Goal: Book appointment/travel/reservation

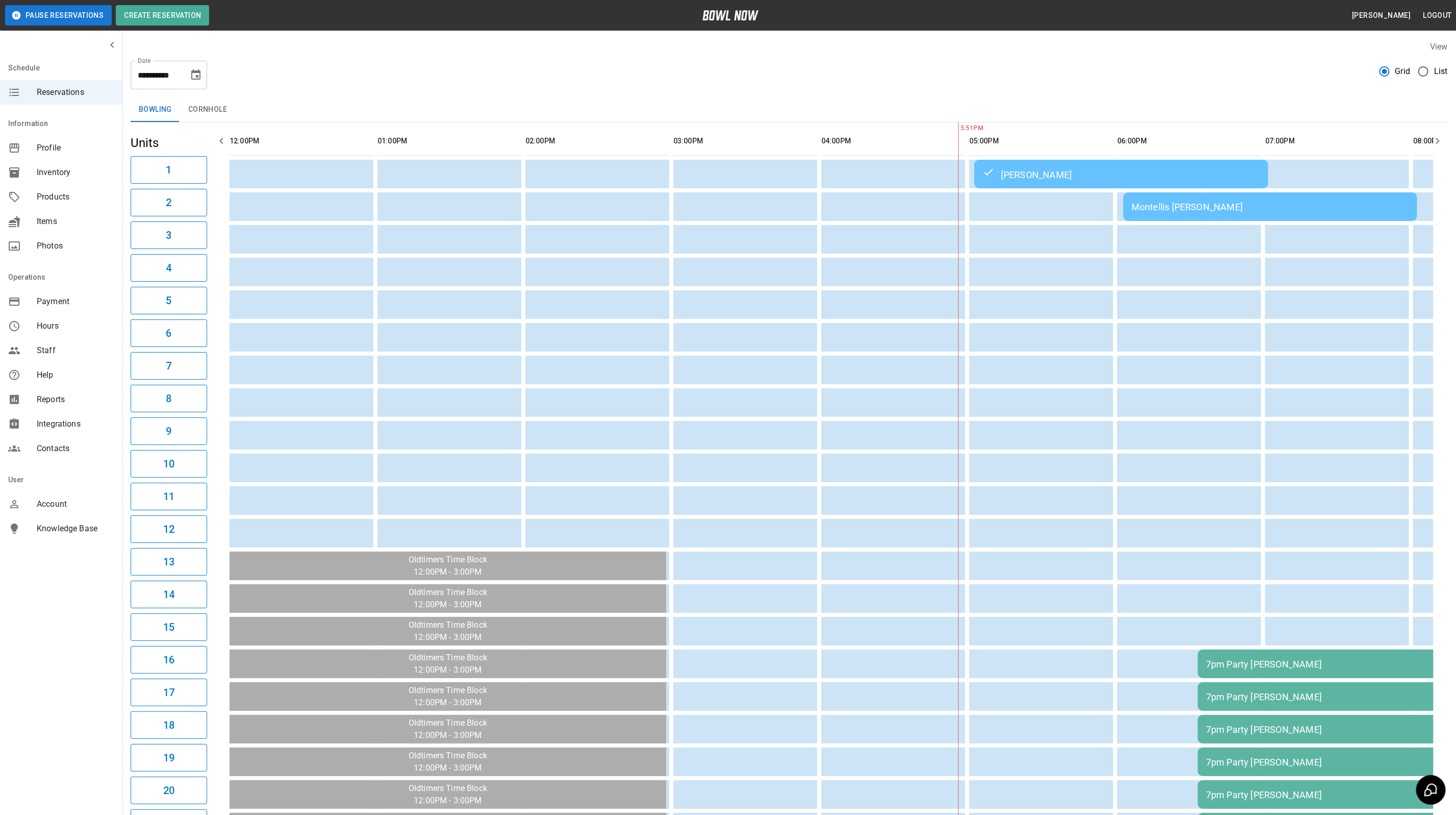
scroll to position [0, 558]
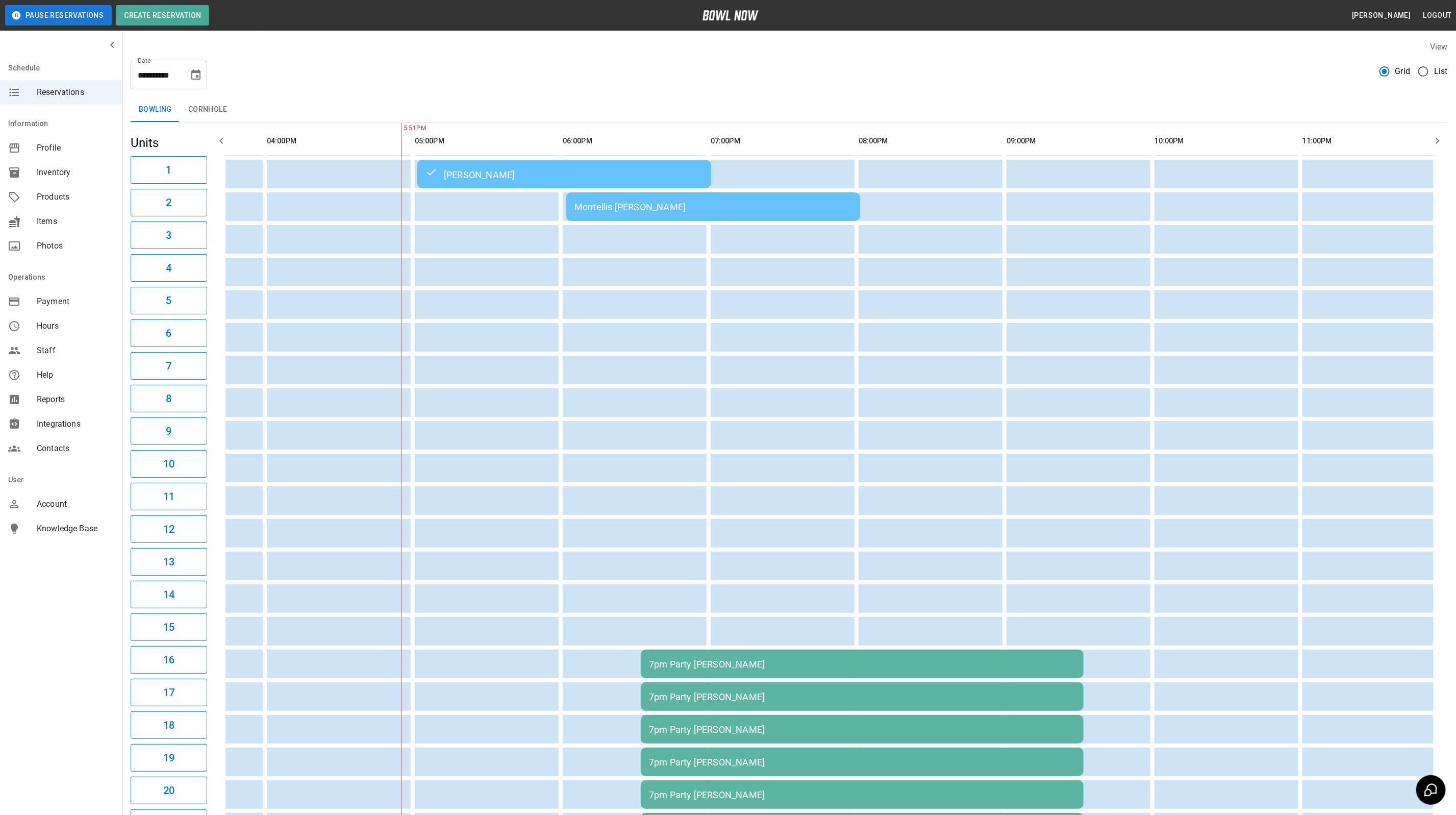
click at [647, 207] on div "Montellis [PERSON_NAME]" at bounding box center [714, 207] width 277 height 11
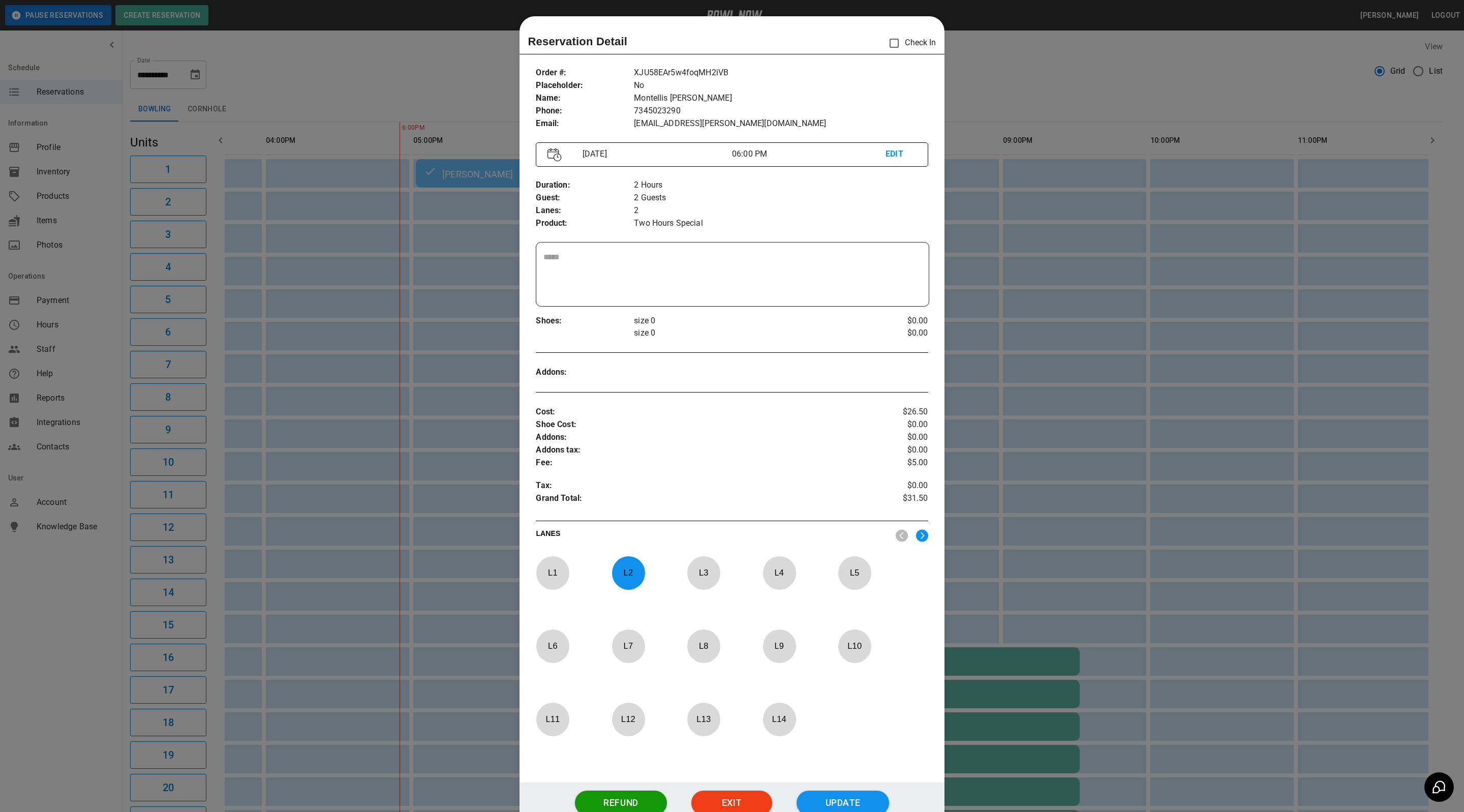
scroll to position [16, 0]
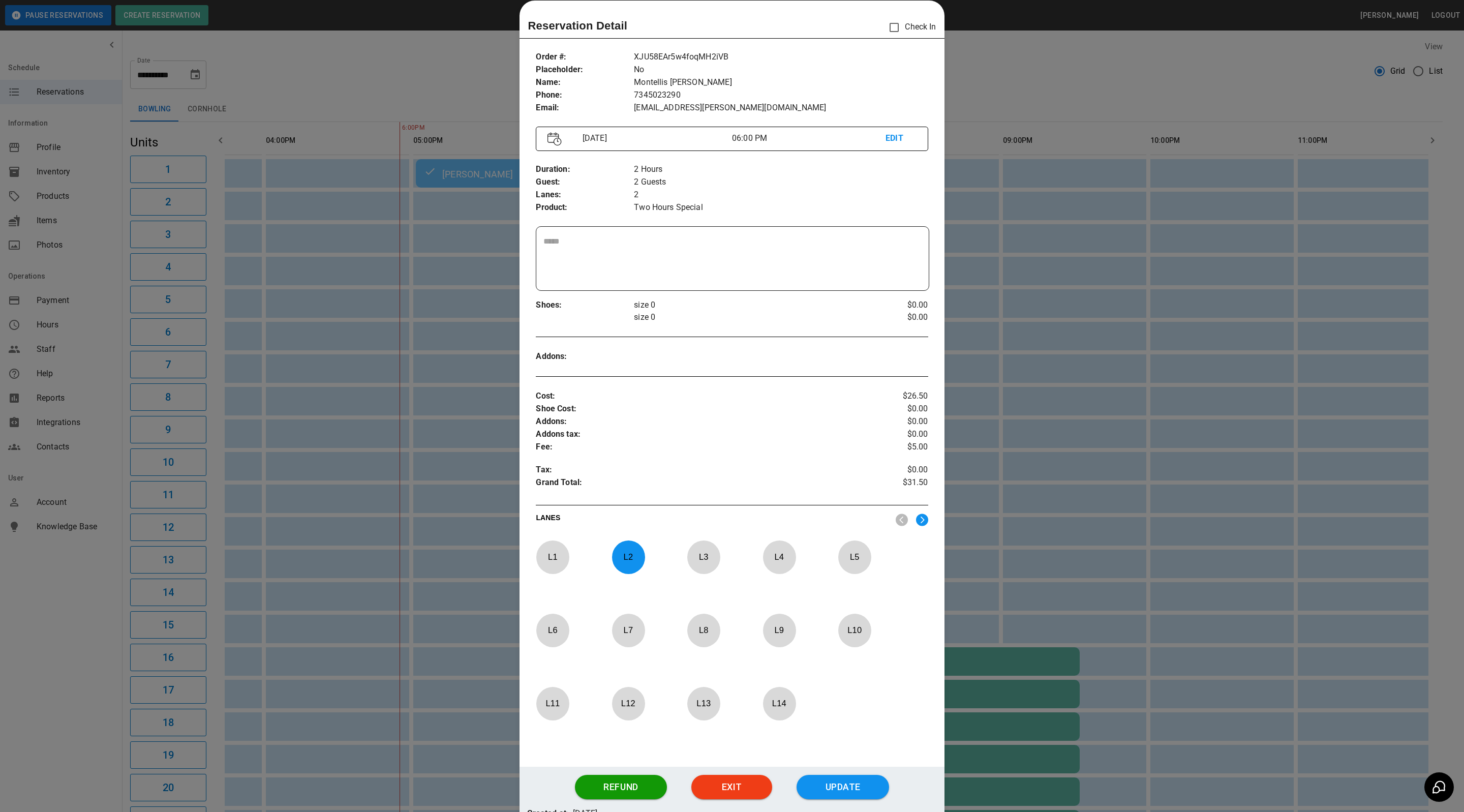
drag, startPoint x: 1107, startPoint y: 87, endPoint x: 1195, endPoint y: 55, distance: 93.6
click at [1108, 86] on div at bounding box center [732, 406] width 1464 height 812
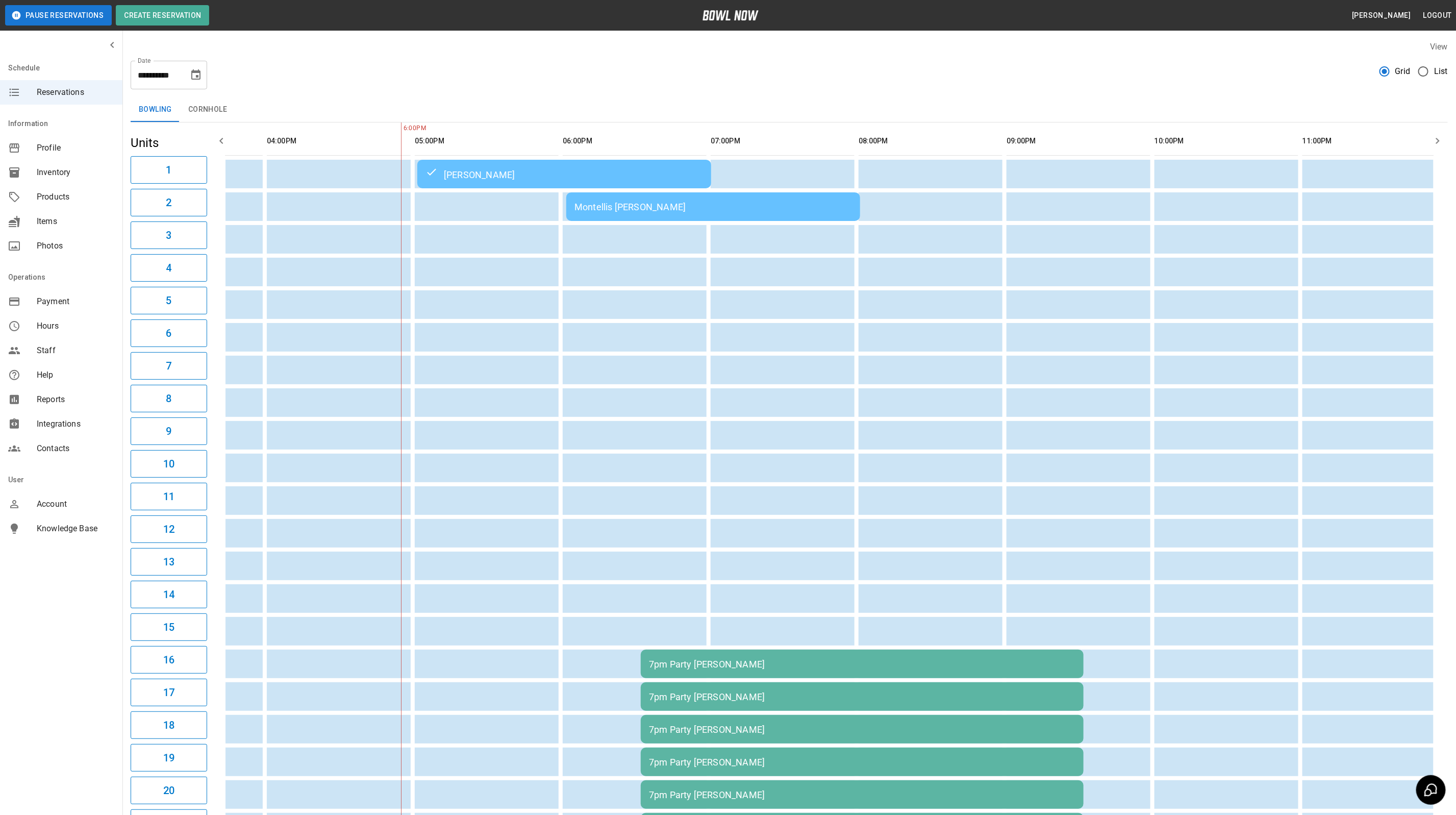
click at [619, 208] on div "Montellis [PERSON_NAME]" at bounding box center [714, 207] width 277 height 11
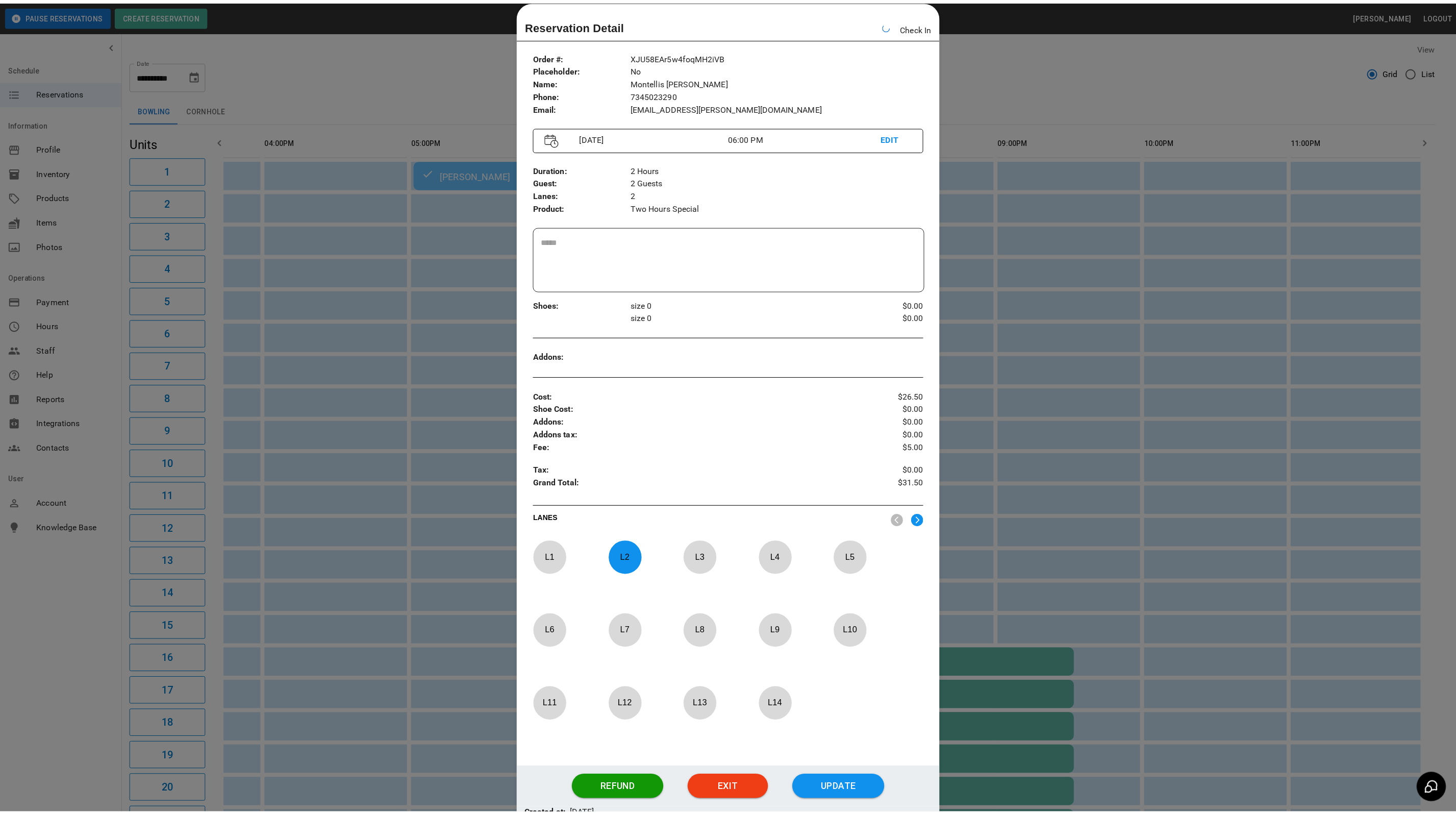
scroll to position [0, 545]
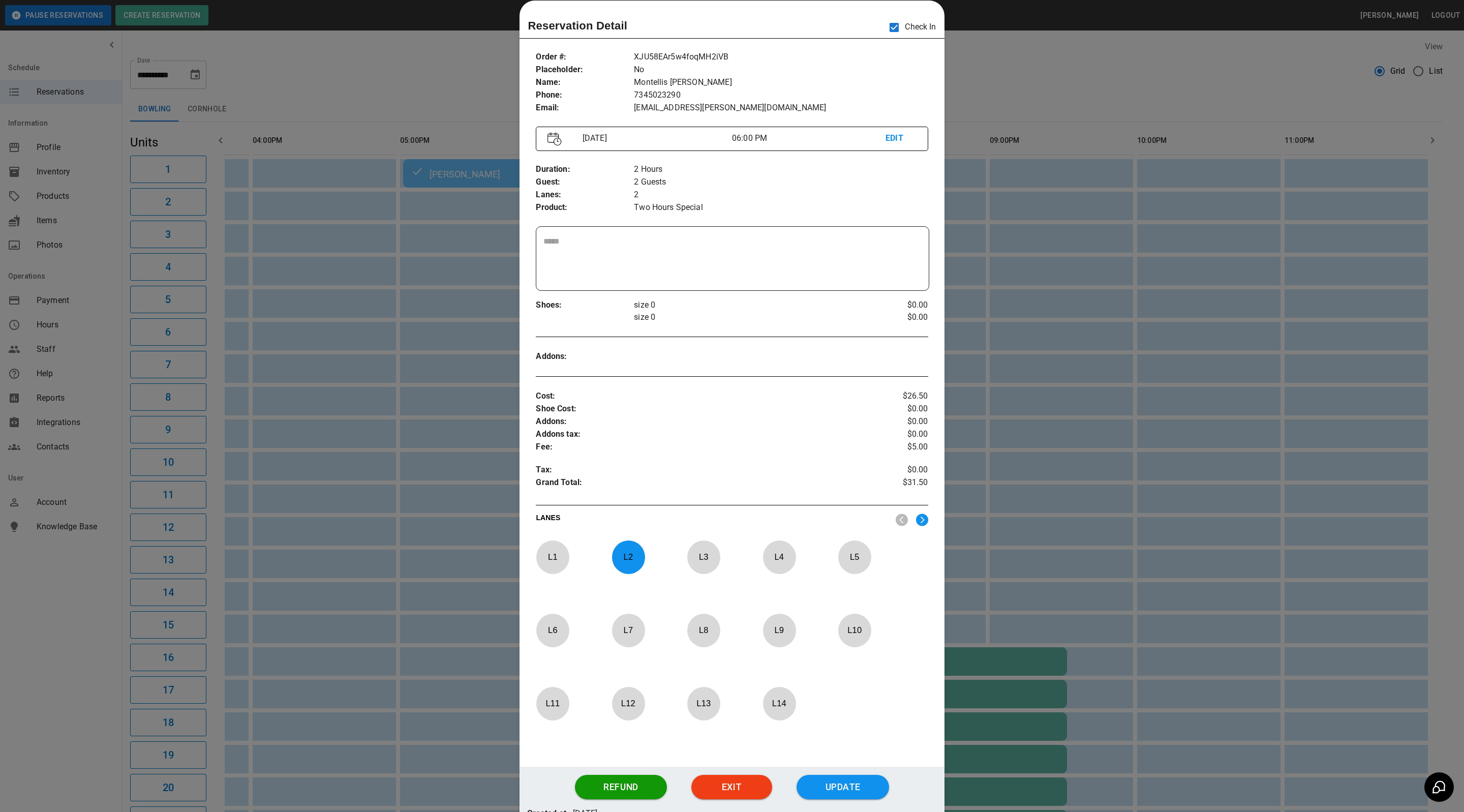
click at [998, 67] on div at bounding box center [732, 406] width 1464 height 812
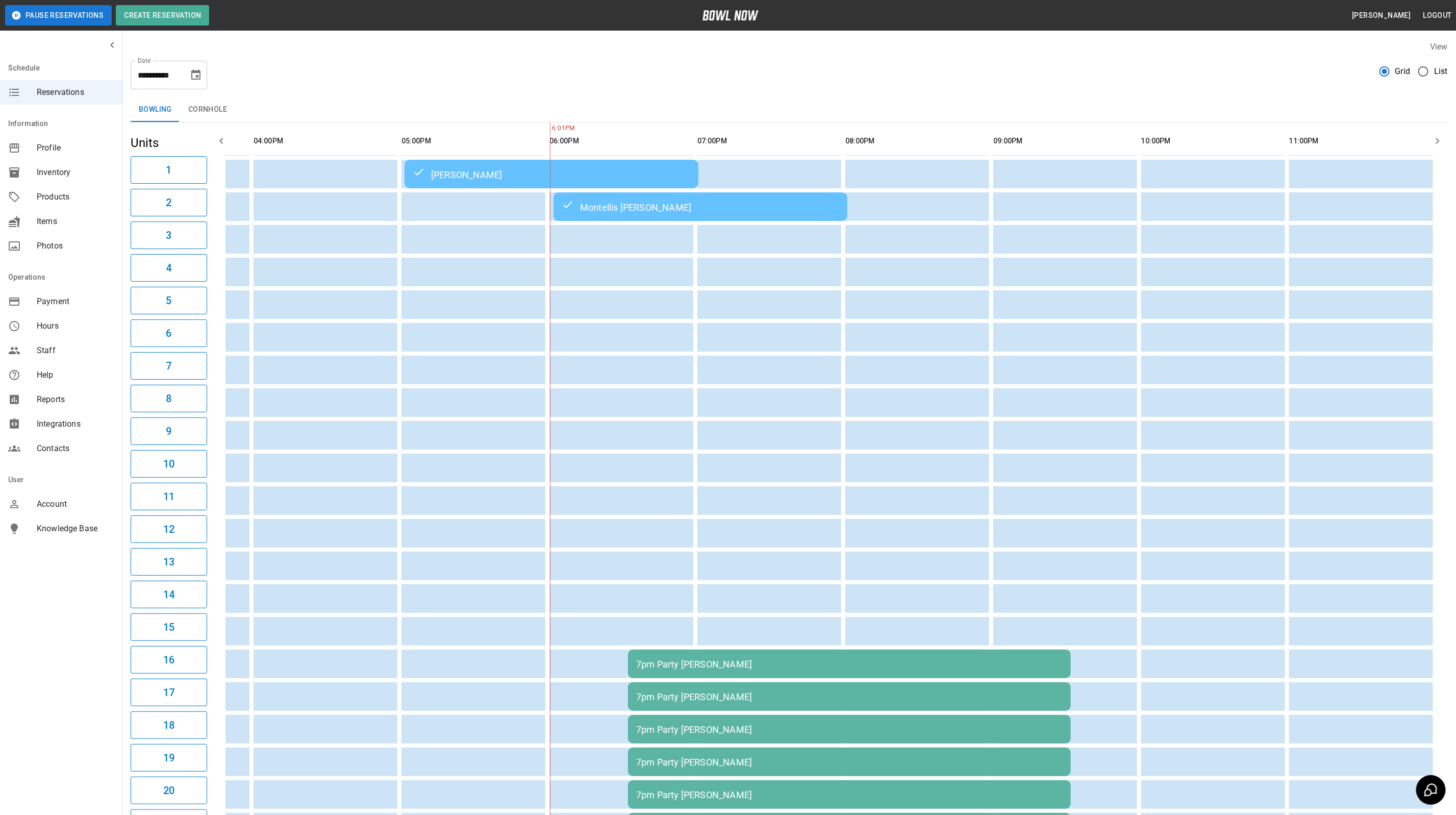
scroll to position [0, 558]
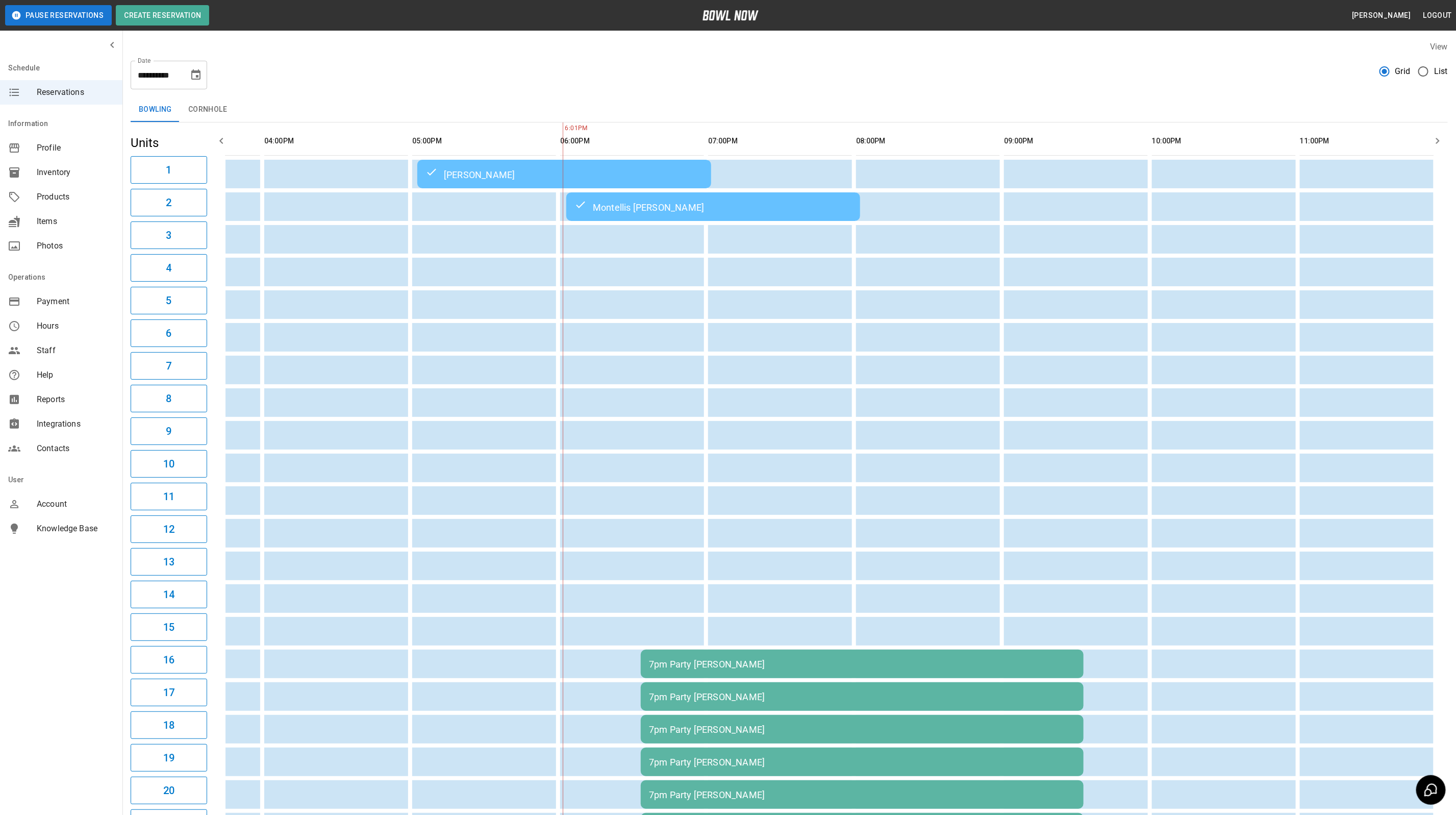
click at [191, 74] on icon "Choose date, selected date is Sep 12, 2025" at bounding box center [195, 75] width 12 height 12
drag, startPoint x: 216, startPoint y: 165, endPoint x: 227, endPoint y: 160, distance: 12.1
click at [216, 165] on button "13" at bounding box center [217, 166] width 18 height 18
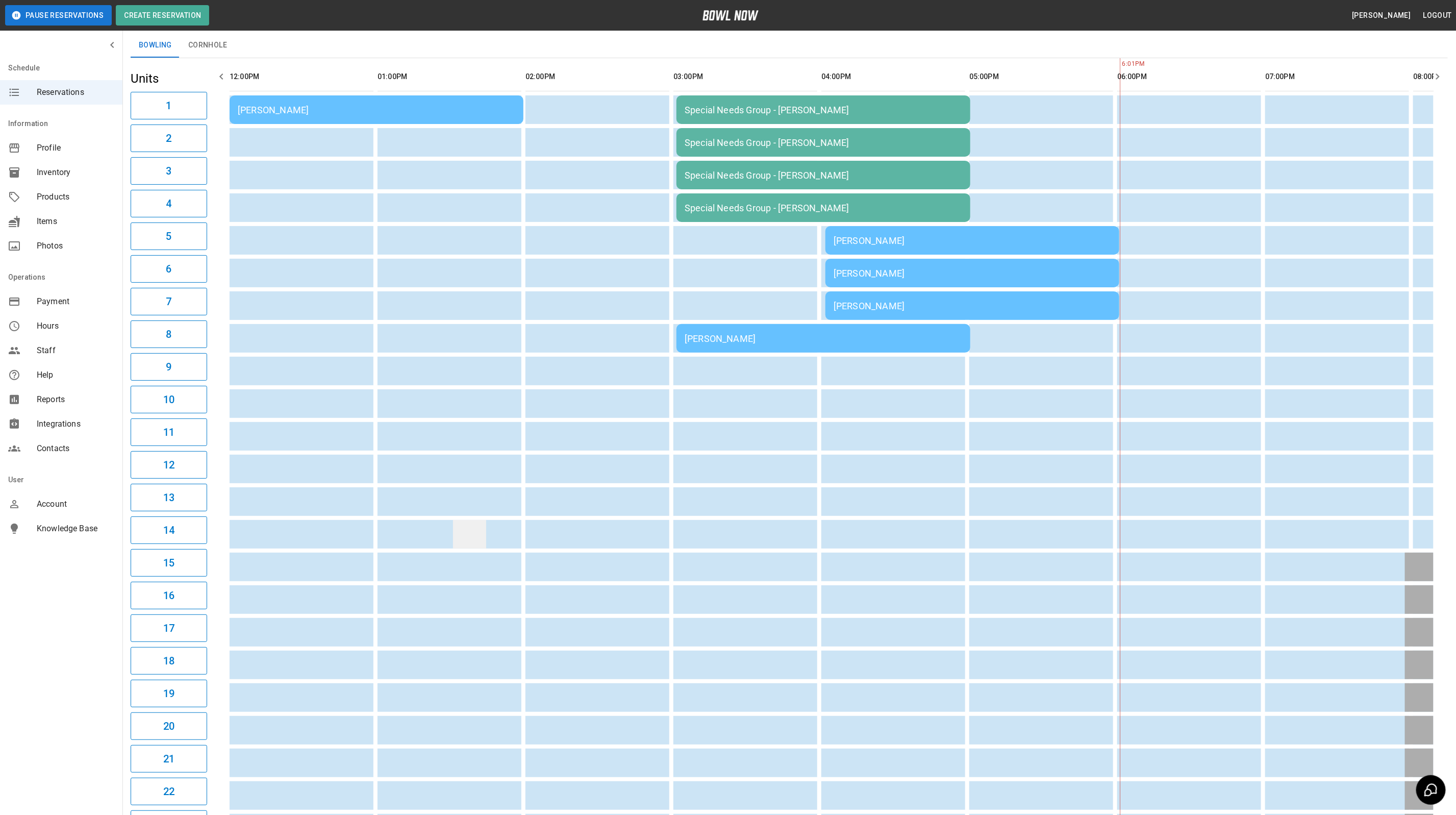
scroll to position [45, 0]
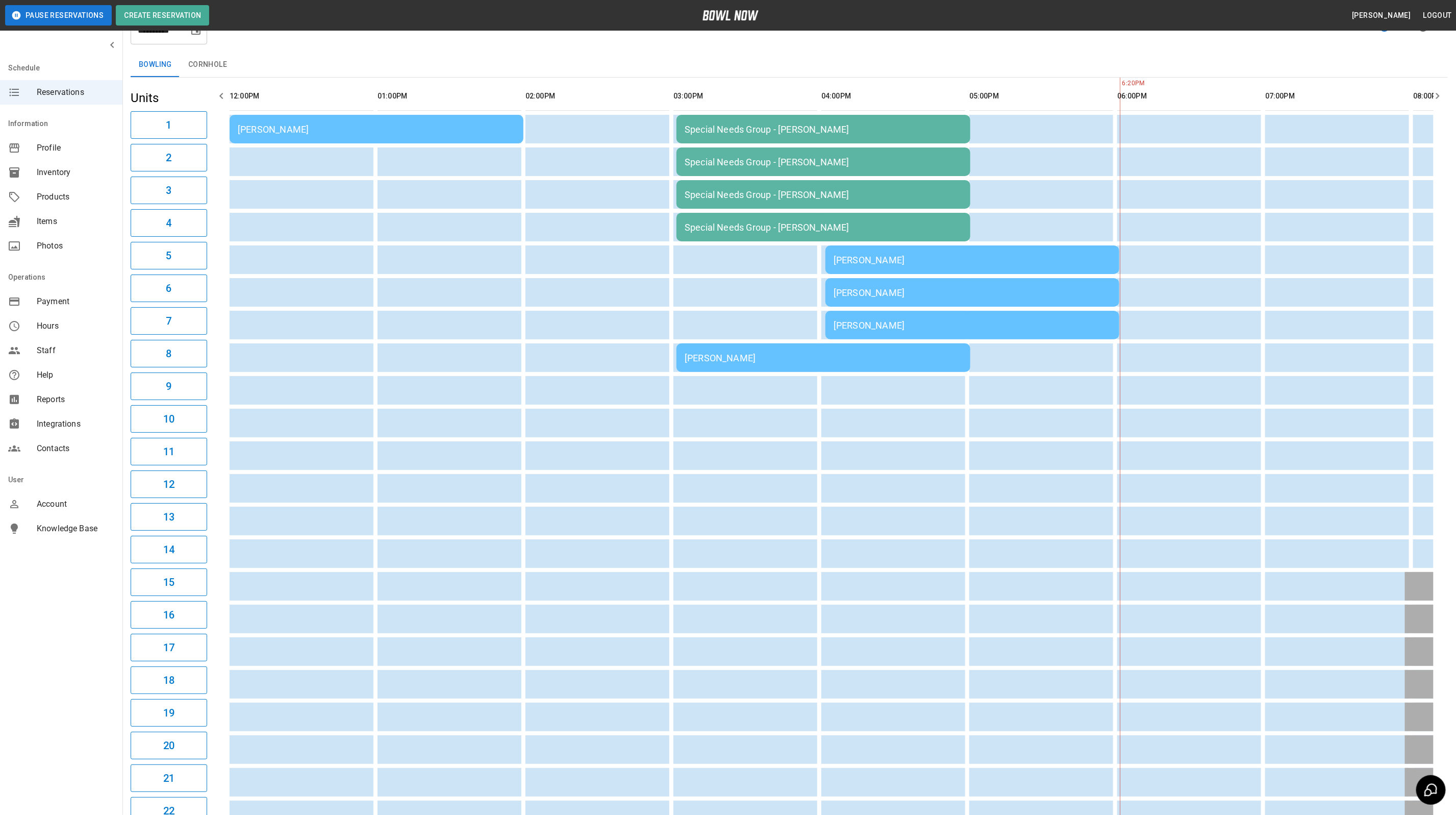
click at [1273, 59] on div "Bowling Cornhole" at bounding box center [789, 65] width 1317 height 25
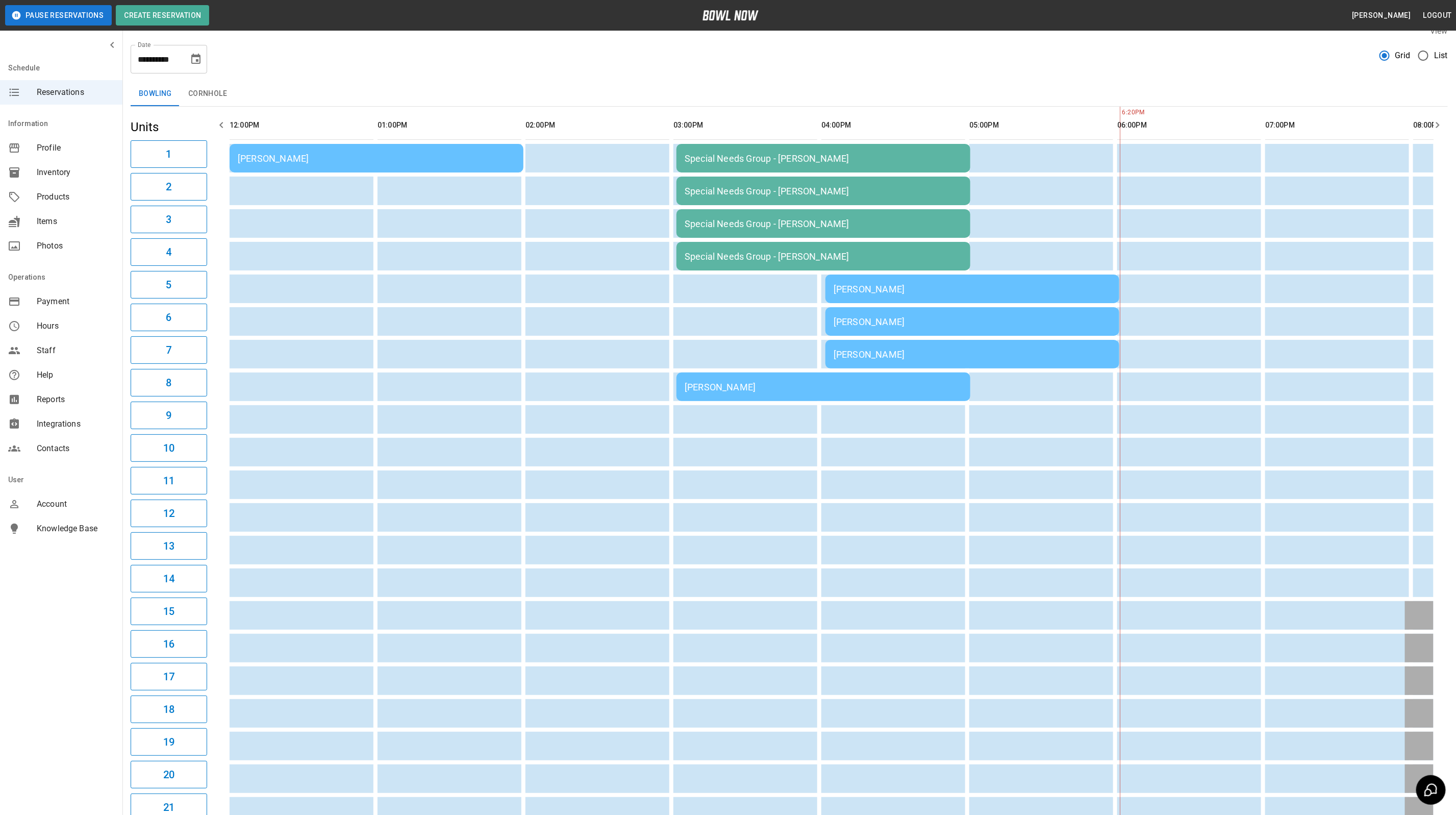
scroll to position [0, 0]
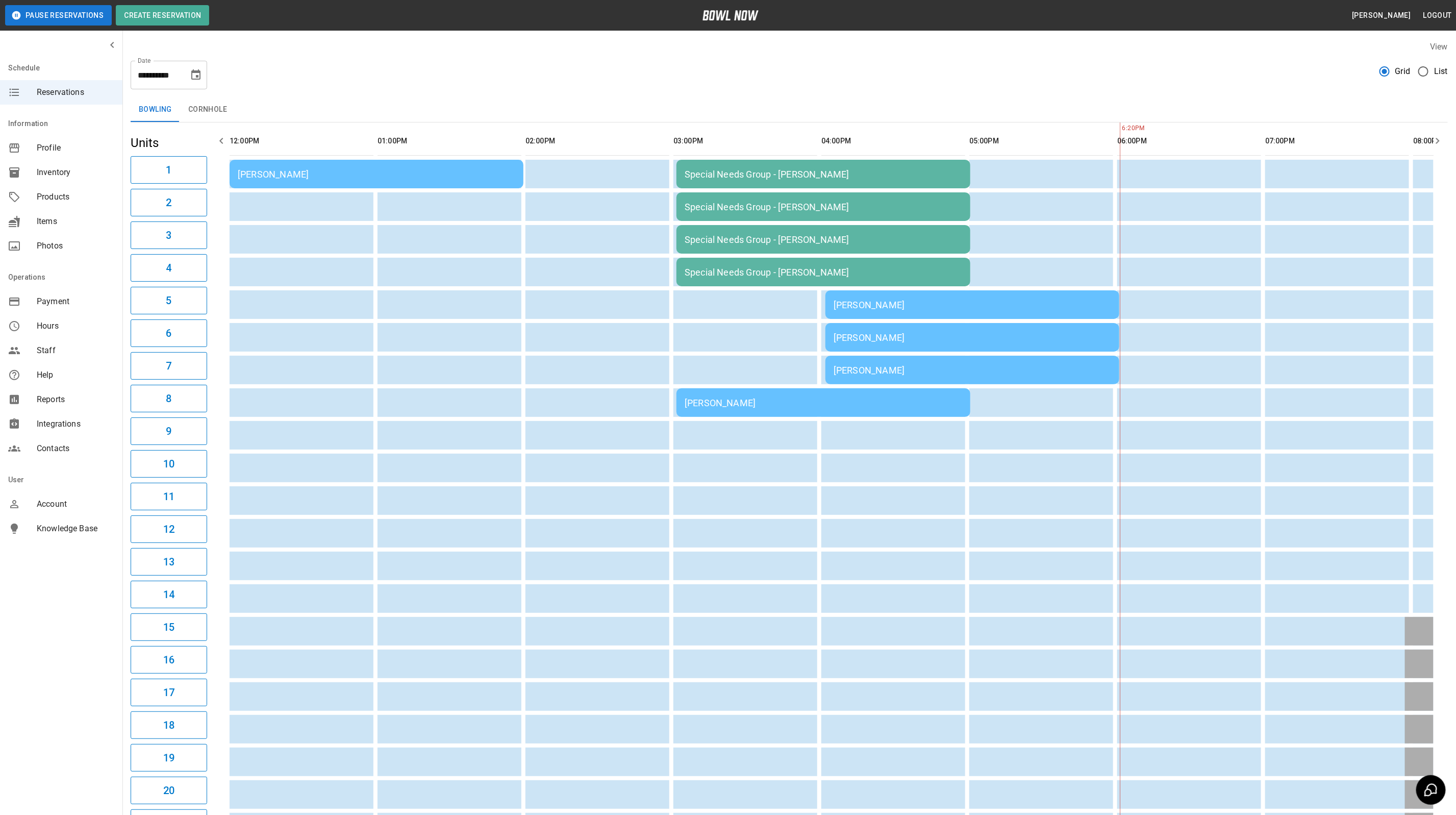
click at [193, 78] on icon "Choose date, selected date is Sep 13, 2025" at bounding box center [196, 75] width 10 height 11
click at [196, 174] on button "12" at bounding box center [196, 166] width 18 height 18
type input "**********"
